Goal: Communication & Community: Answer question/provide support

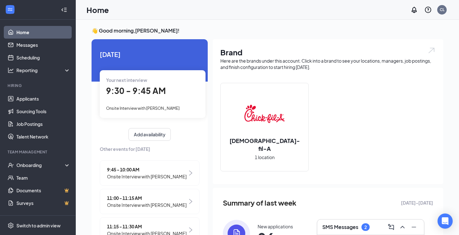
click at [336, 227] on h3 "SMS Messages" at bounding box center [340, 226] width 36 height 7
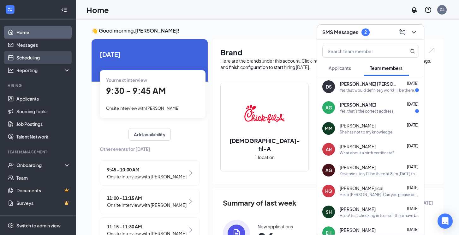
click at [33, 57] on link "Scheduling" at bounding box center [43, 57] width 54 height 13
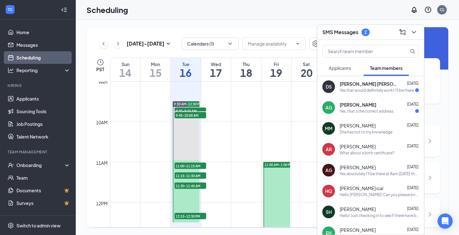
scroll to position [358, 0]
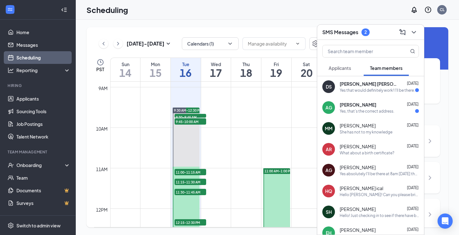
click at [370, 112] on div "Yes, that’s the correct address." at bounding box center [367, 110] width 55 height 5
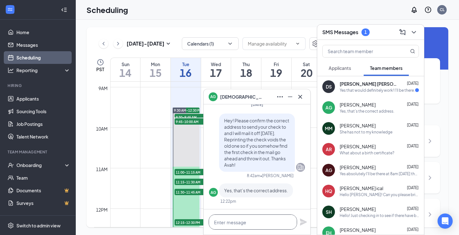
click at [225, 226] on textarea at bounding box center [253, 221] width 88 height 15
type textarea "Fabulous. It will be in the mail [DATE]."
click at [303, 222] on icon "Plane" at bounding box center [303, 221] width 7 height 7
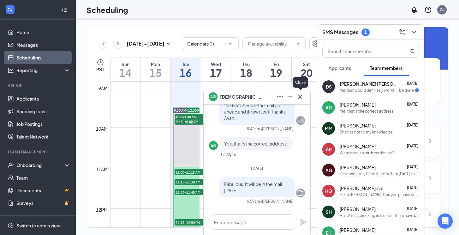
click at [300, 97] on icon "Cross" at bounding box center [301, 97] width 8 height 8
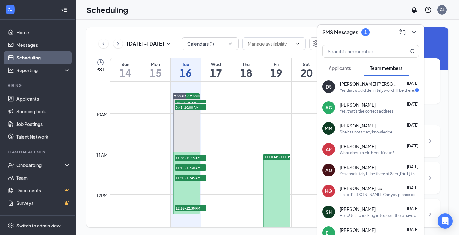
scroll to position [372, 0]
click at [342, 71] on div "Applicants" at bounding box center [340, 68] width 22 height 6
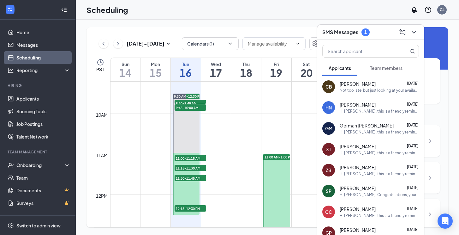
click at [376, 91] on div "Not too late, but just looking at your availability we are looking for individu…" at bounding box center [379, 89] width 79 height 5
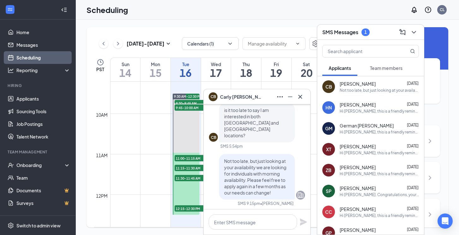
scroll to position [0, 0]
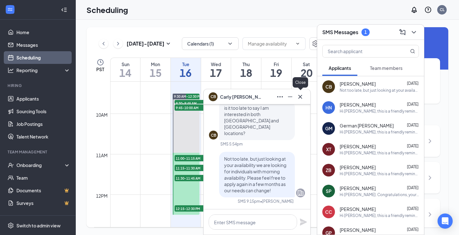
click at [300, 96] on icon "Cross" at bounding box center [300, 96] width 4 height 4
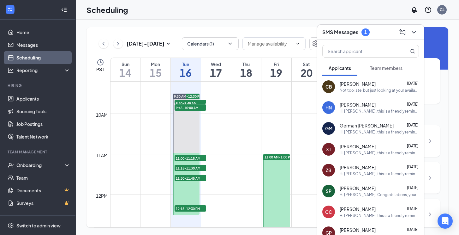
click at [352, 132] on div "Hi [PERSON_NAME], this is a friendly reminder. Please select an interview time …" at bounding box center [379, 131] width 79 height 5
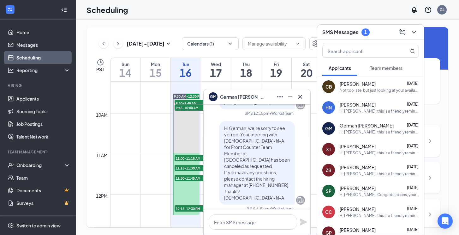
scroll to position [-281, 0]
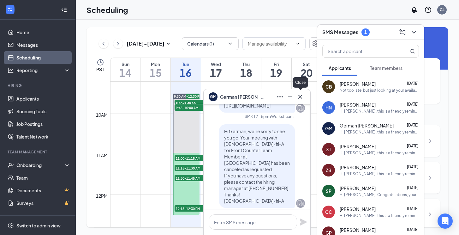
click at [301, 97] on icon "Cross" at bounding box center [300, 96] width 4 height 4
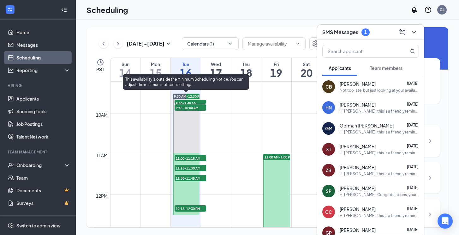
click at [197, 101] on span "9:30-9:45 AM" at bounding box center [191, 103] width 32 height 6
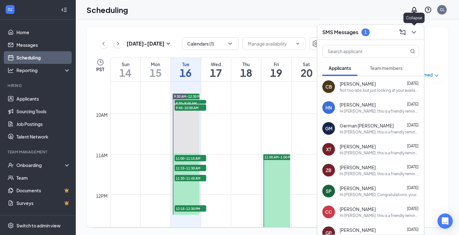
click at [415, 33] on icon "ChevronDown" at bounding box center [414, 32] width 8 height 8
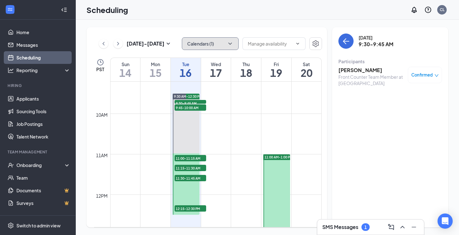
click at [228, 47] on button "Calendars (1)" at bounding box center [210, 43] width 57 height 13
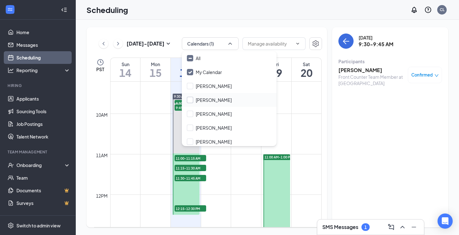
click at [194, 101] on input "[PERSON_NAME]" at bounding box center [209, 100] width 45 height 6
checkbox input "true"
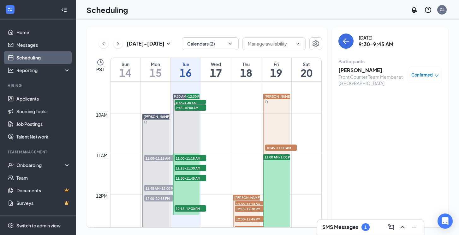
click at [157, 145] on div at bounding box center [155, 174] width 27 height 121
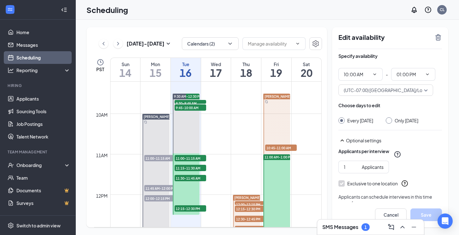
click at [158, 158] on span "11:00-11:15 AM" at bounding box center [160, 158] width 32 height 6
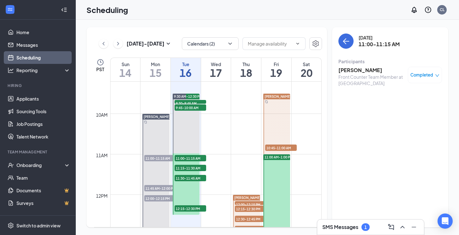
click at [351, 68] on h3 "[PERSON_NAME]" at bounding box center [372, 70] width 66 height 7
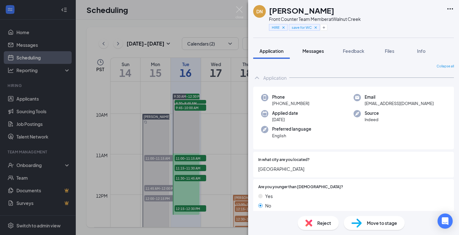
click at [315, 52] on span "Messages" at bounding box center [313, 51] width 21 height 6
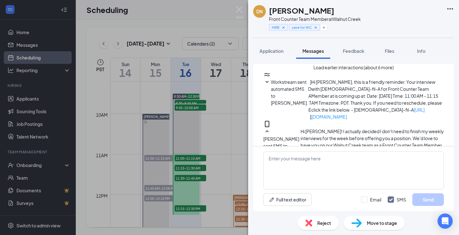
click at [327, 71] on button "Load earlier interactions (about 6 more)" at bounding box center [354, 67] width 80 height 7
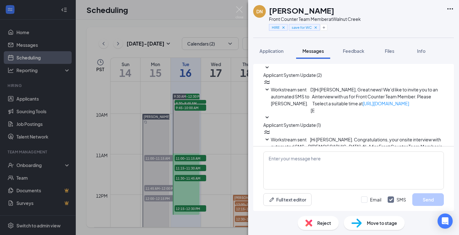
click at [271, 118] on icon "SmallChevronDown" at bounding box center [267, 118] width 8 height 8
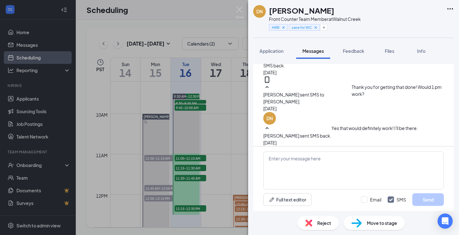
scroll to position [432, 0]
click at [238, 8] on img at bounding box center [240, 12] width 8 height 12
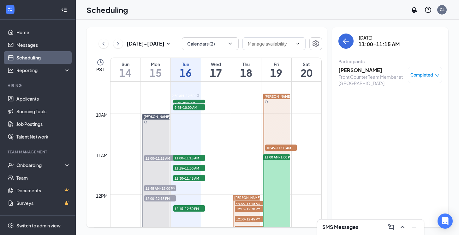
click at [154, 188] on span "11:45 AM-12:00 PM" at bounding box center [160, 188] width 32 height 6
click at [348, 71] on h3 "[PERSON_NAME]" at bounding box center [372, 70] width 66 height 7
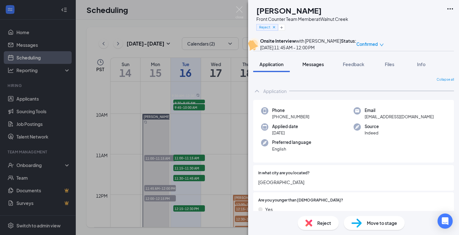
click at [311, 67] on span "Messages" at bounding box center [313, 64] width 21 height 6
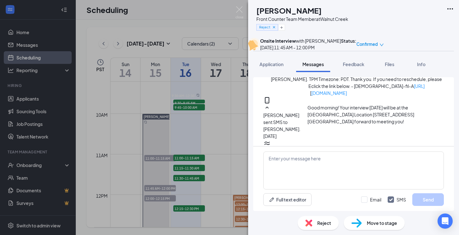
scroll to position [283, 0]
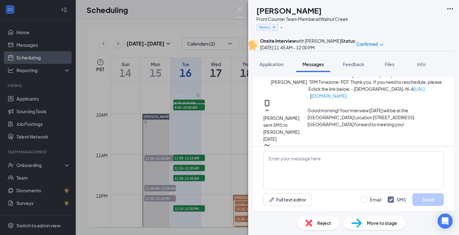
click at [308, 120] on span "Good morning! Your interview [DATE] will be at the [GEOGRAPHIC_DATA] Location […" at bounding box center [361, 117] width 107 height 20
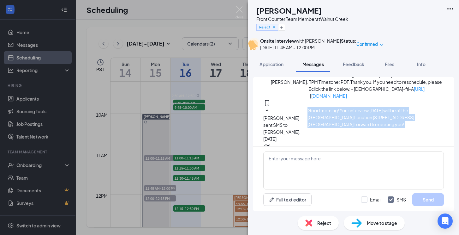
drag, startPoint x: 300, startPoint y: 120, endPoint x: 311, endPoint y: 135, distance: 18.3
click at [311, 135] on div "Good morning! Your interview [DATE] will be at the [GEOGRAPHIC_DATA] Location […" at bounding box center [376, 124] width 136 height 35
copy div "Good morning! Your interview [DATE] will be at the [GEOGRAPHIC_DATA] Location […"
click at [239, 11] on img at bounding box center [240, 12] width 8 height 12
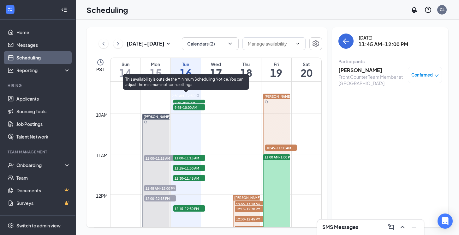
click at [188, 102] on span "9:30-9:45 AM" at bounding box center [189, 102] width 32 height 6
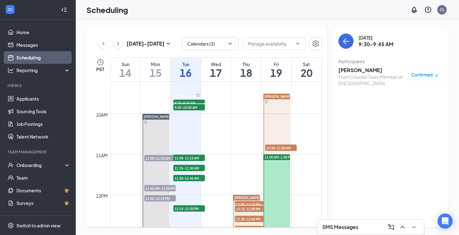
click at [346, 69] on h3 "[PERSON_NAME]" at bounding box center [372, 70] width 66 height 7
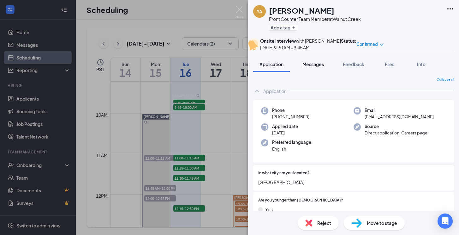
click at [311, 67] on span "Messages" at bounding box center [313, 64] width 21 height 6
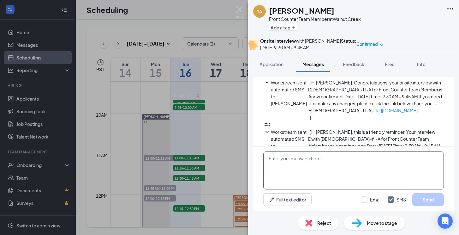
scroll to position [70, 0]
click at [306, 160] on textarea at bounding box center [353, 170] width 181 height 38
paste textarea "Good morning! Your interview [DATE] will be at the [GEOGRAPHIC_DATA] Location […"
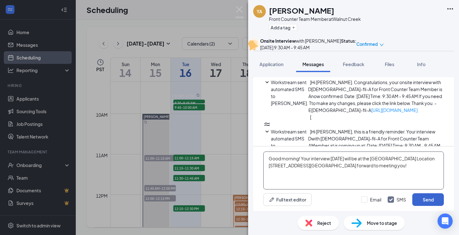
type textarea "Good morning! Your interview [DATE] will be at the [GEOGRAPHIC_DATA] Location […"
click at [426, 201] on button "Send" at bounding box center [428, 199] width 32 height 13
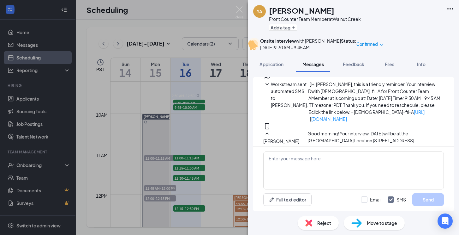
scroll to position [125, 0]
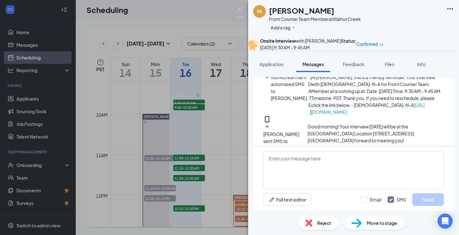
click at [239, 6] on div "YA [PERSON_NAME] Front Counter Team Member at [GEOGRAPHIC_DATA] Add a tag Onsit…" at bounding box center [229, 117] width 459 height 235
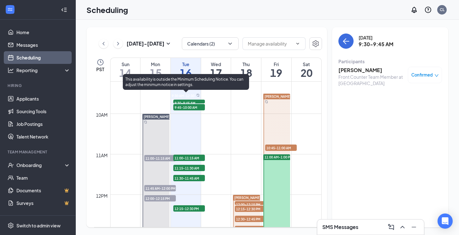
click at [187, 160] on span "11:00-11:15 AM" at bounding box center [189, 157] width 32 height 6
click at [187, 107] on span "9:45-10:00 AM" at bounding box center [189, 107] width 32 height 6
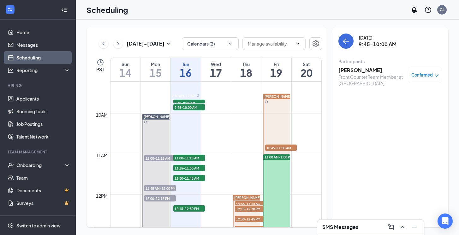
click at [362, 72] on h3 "[PERSON_NAME]" at bounding box center [372, 70] width 66 height 7
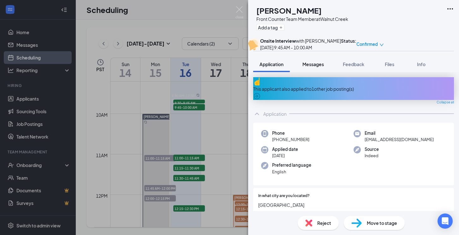
click at [314, 67] on span "Messages" at bounding box center [313, 64] width 21 height 6
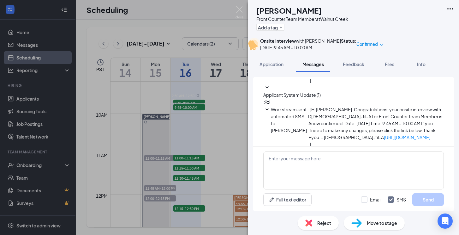
scroll to position [238, 0]
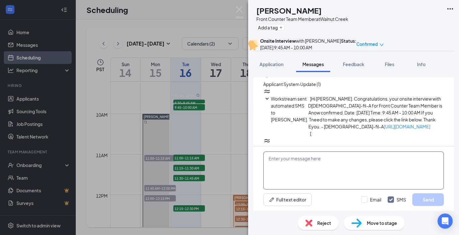
click at [281, 166] on textarea at bounding box center [353, 170] width 181 height 38
paste textarea "Good morning! Your interview [DATE] will be at the [GEOGRAPHIC_DATA] Location […"
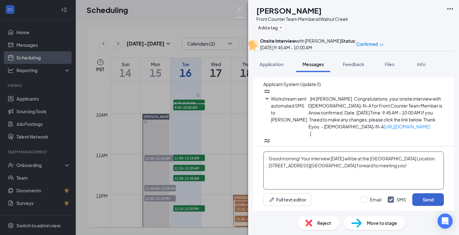
type textarea "Good morning! Your interview [DATE] will be at the [GEOGRAPHIC_DATA] Location […"
click at [424, 200] on button "Send" at bounding box center [428, 199] width 32 height 13
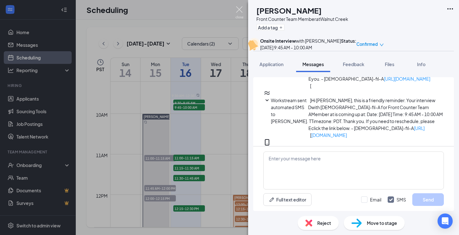
scroll to position [293, 0]
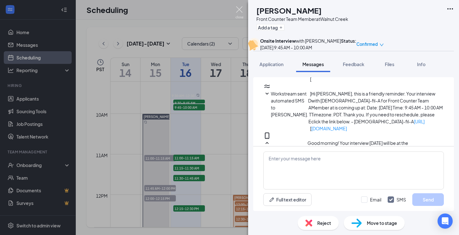
click at [237, 9] on img at bounding box center [240, 12] width 8 height 12
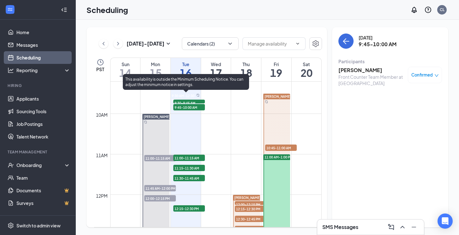
click at [191, 155] on span "11:00-11:15 AM" at bounding box center [189, 157] width 32 height 6
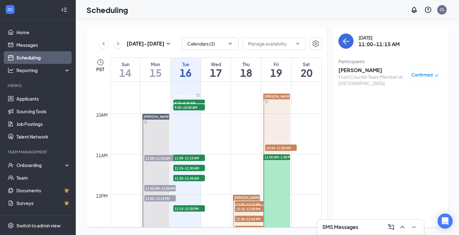
click at [352, 72] on h3 "[PERSON_NAME]" at bounding box center [372, 70] width 66 height 7
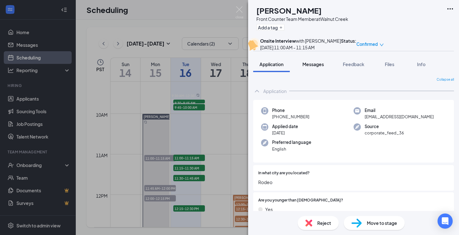
click at [316, 67] on span "Messages" at bounding box center [313, 64] width 21 height 6
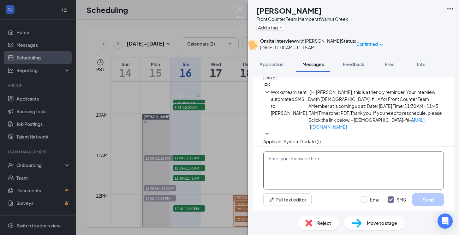
scroll to position [202, 0]
click at [287, 163] on textarea at bounding box center [353, 170] width 181 height 38
paste textarea "Good morning! Your interview [DATE] will be at the [GEOGRAPHIC_DATA] Location […"
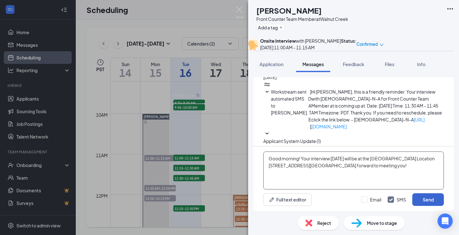
type textarea "Good morning! Your interview [DATE] will be at the [GEOGRAPHIC_DATA] Location […"
click at [431, 202] on button "Send" at bounding box center [428, 199] width 32 height 13
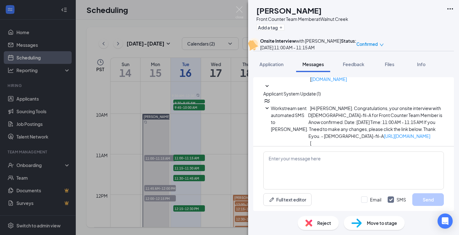
scroll to position [257, 0]
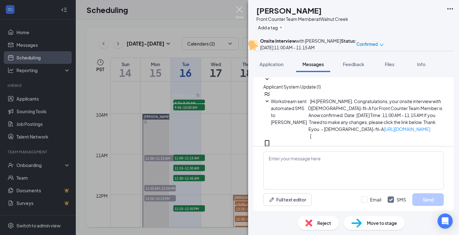
click at [240, 11] on img at bounding box center [240, 12] width 8 height 12
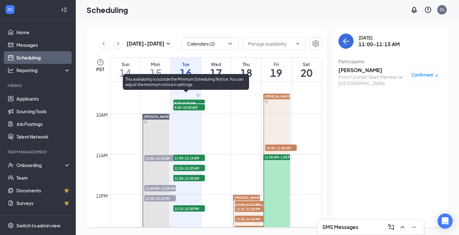
click at [190, 167] on span "11:15-11:30 AM" at bounding box center [189, 168] width 32 height 6
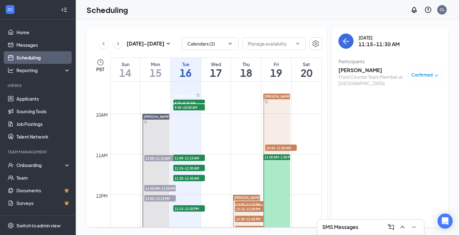
click at [346, 73] on h3 "[PERSON_NAME]" at bounding box center [372, 70] width 66 height 7
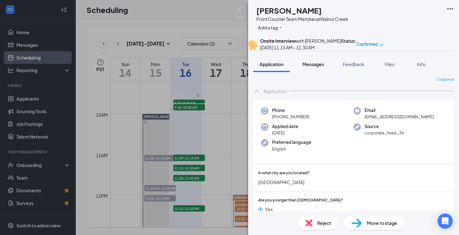
click at [313, 67] on span "Messages" at bounding box center [313, 64] width 21 height 6
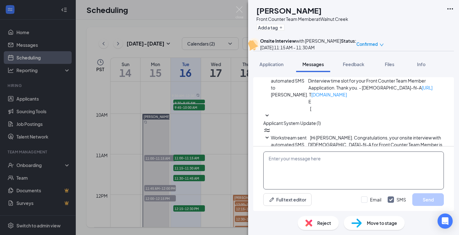
scroll to position [238, 0]
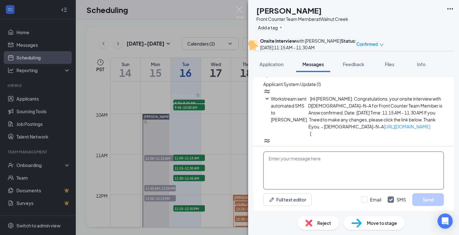
click at [286, 160] on textarea at bounding box center [353, 170] width 181 height 38
paste textarea "Good morning! Your interview [DATE] will be at the [GEOGRAPHIC_DATA] Location […"
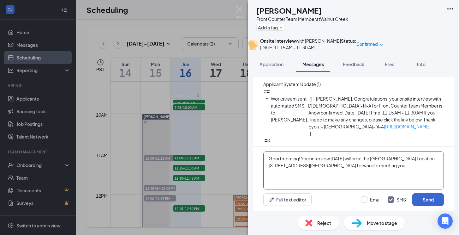
type textarea "Good morning! Your interview [DATE] will be at the [GEOGRAPHIC_DATA] Location […"
click at [428, 197] on button "Send" at bounding box center [428, 199] width 32 height 13
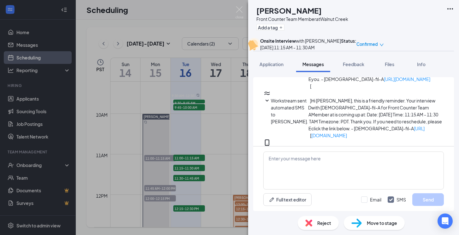
scroll to position [293, 0]
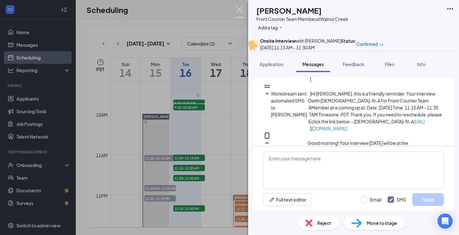
click at [240, 11] on img at bounding box center [240, 12] width 8 height 12
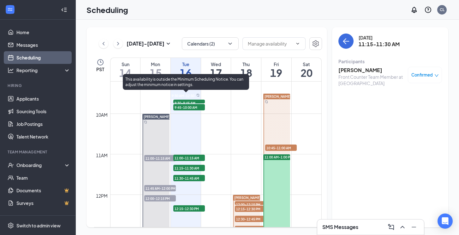
click at [184, 178] on span "11:30-11:45 AM" at bounding box center [189, 178] width 32 height 6
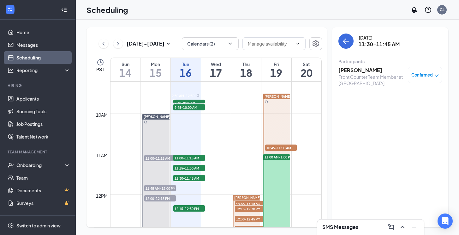
click at [351, 70] on h3 "[PERSON_NAME]" at bounding box center [372, 70] width 66 height 7
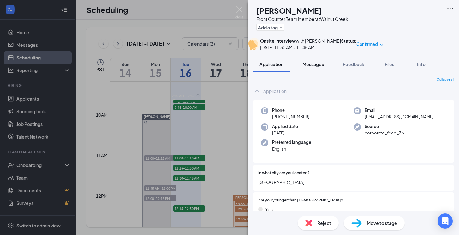
click at [320, 67] on span "Messages" at bounding box center [313, 64] width 21 height 6
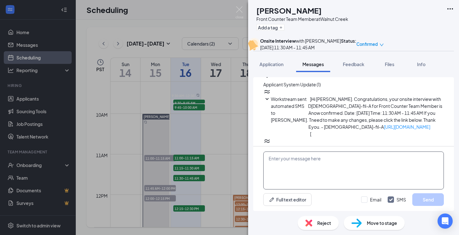
scroll to position [70, 0]
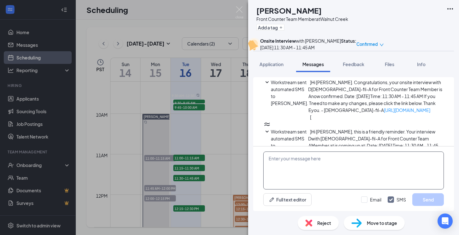
click at [296, 165] on textarea at bounding box center [353, 170] width 181 height 38
paste textarea "Good morning! Your interview [DATE] will be at the [GEOGRAPHIC_DATA] Location […"
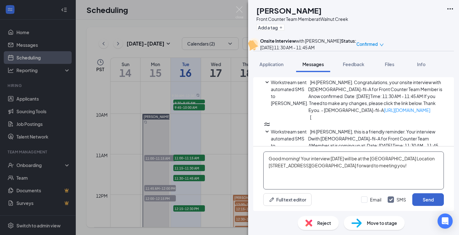
type textarea "Good morning! Your interview [DATE] will be at the [GEOGRAPHIC_DATA] Location […"
click at [424, 199] on button "Send" at bounding box center [428, 199] width 32 height 13
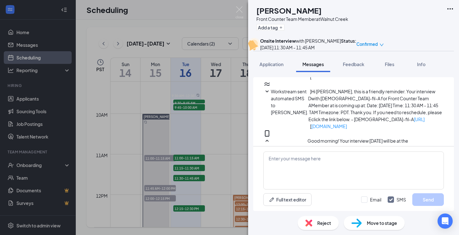
scroll to position [125, 0]
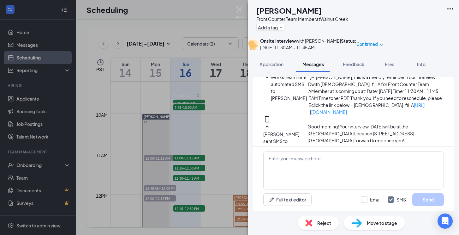
click at [191, 209] on div "CC [PERSON_NAME] Front Counter Team Member at [GEOGRAPHIC_DATA] Add a tag Onsit…" at bounding box center [229, 117] width 459 height 235
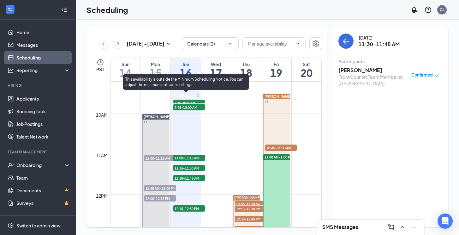
click at [191, 209] on span "12:15-12:30 PM" at bounding box center [189, 208] width 32 height 6
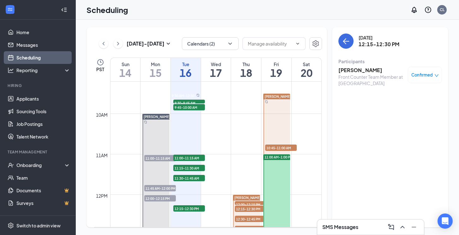
click at [356, 69] on h3 "[PERSON_NAME]" at bounding box center [372, 70] width 66 height 7
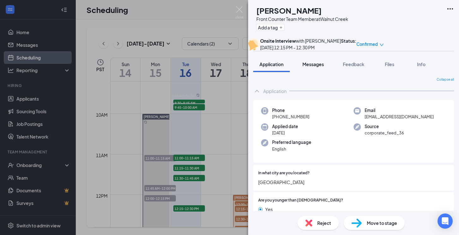
click at [314, 67] on span "Messages" at bounding box center [313, 64] width 21 height 6
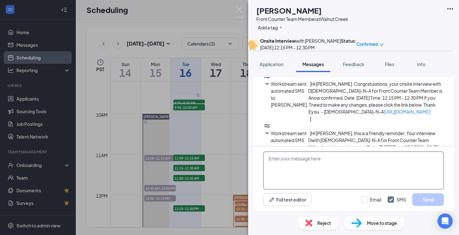
click at [298, 160] on textarea at bounding box center [353, 170] width 181 height 38
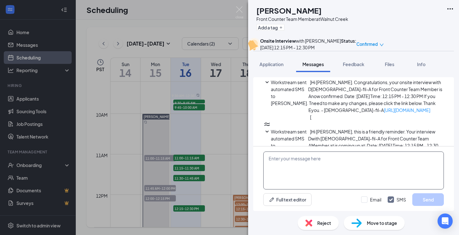
paste textarea "Good morning! Your interview [DATE] will be at the [GEOGRAPHIC_DATA] Location […"
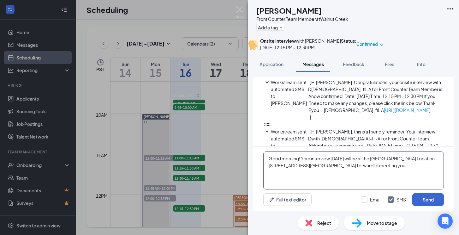
type textarea "Good morning! Your interview [DATE] will be at the [GEOGRAPHIC_DATA] Location […"
click at [425, 200] on button "Send" at bounding box center [428, 199] width 32 height 13
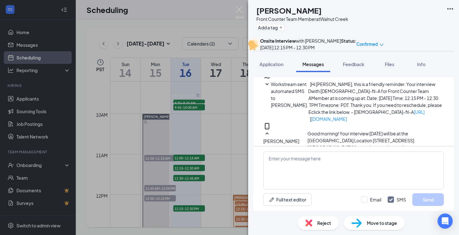
scroll to position [125, 0]
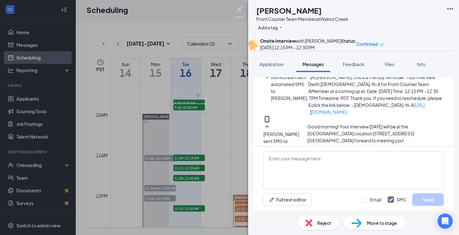
click at [237, 11] on img at bounding box center [240, 12] width 8 height 12
